Goal: Information Seeking & Learning: Learn about a topic

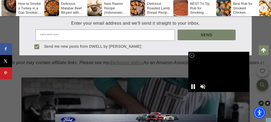
click at [191, 52] on iframe at bounding box center [219, 72] width 61 height 40
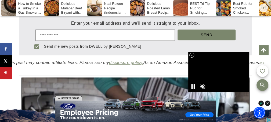
click at [192, 55] on icon at bounding box center [192, 55] width 5 height 5
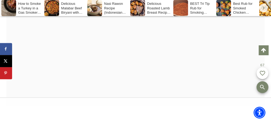
scroll to position [1611, 0]
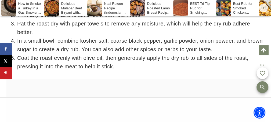
click at [196, 6] on div "BEST Tri Tip Rub for Smoking Recipe" at bounding box center [195, 8] width 42 height 16
